Goal: Find specific page/section: Find specific page/section

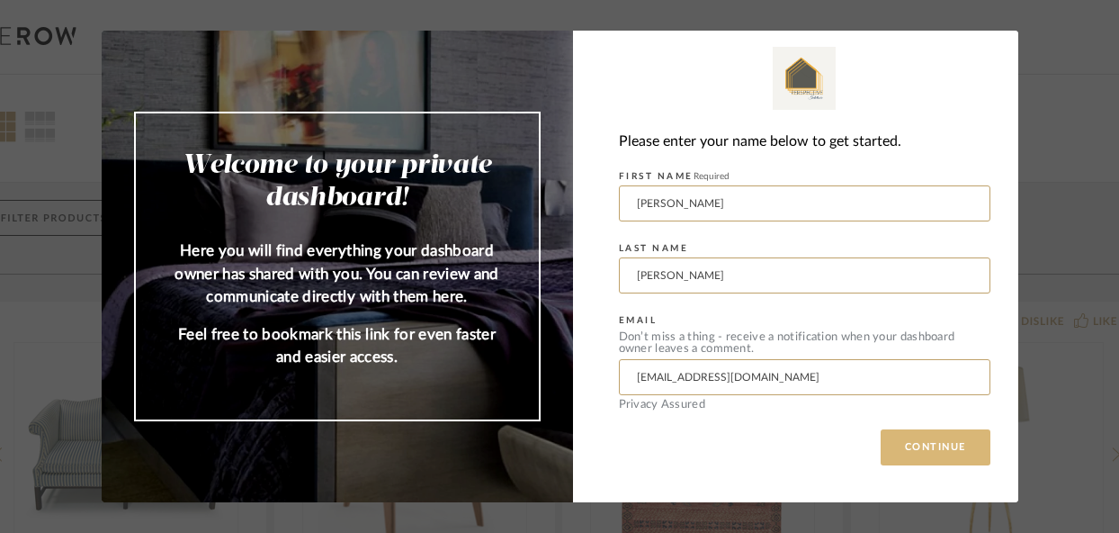
click at [922, 447] on button "CONTINUE" at bounding box center [936, 447] width 110 height 36
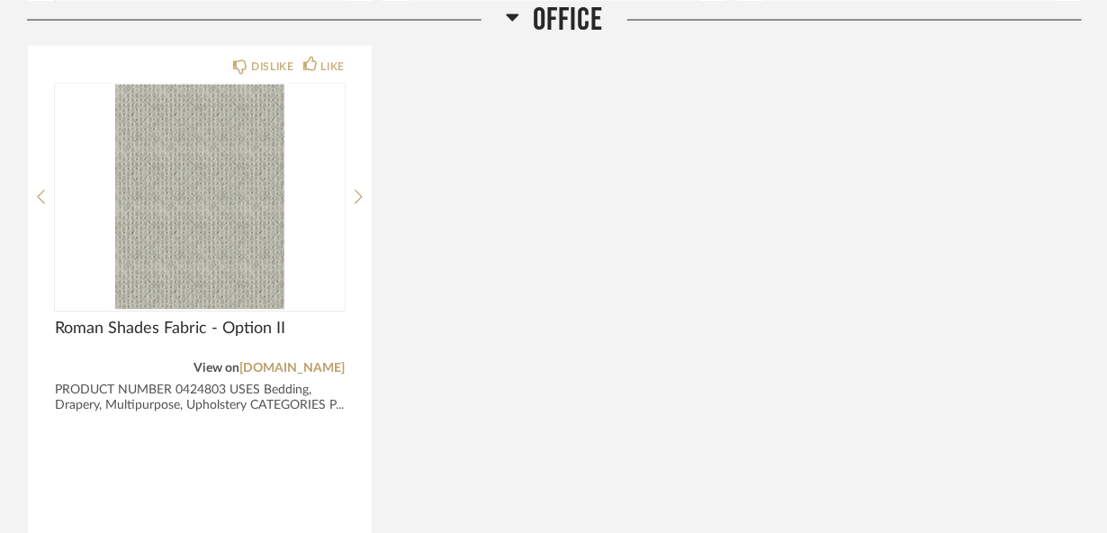
scroll to position [4336, 0]
